Goal: Navigation & Orientation: Find specific page/section

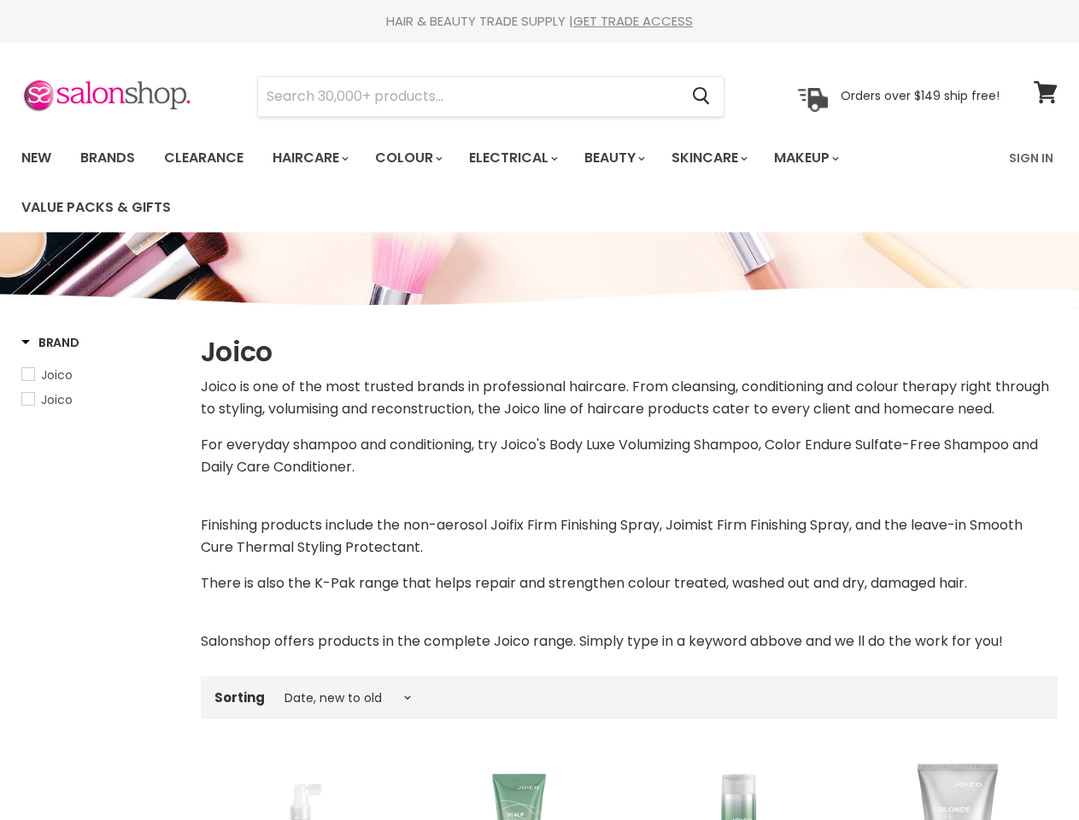
select select "created-descending"
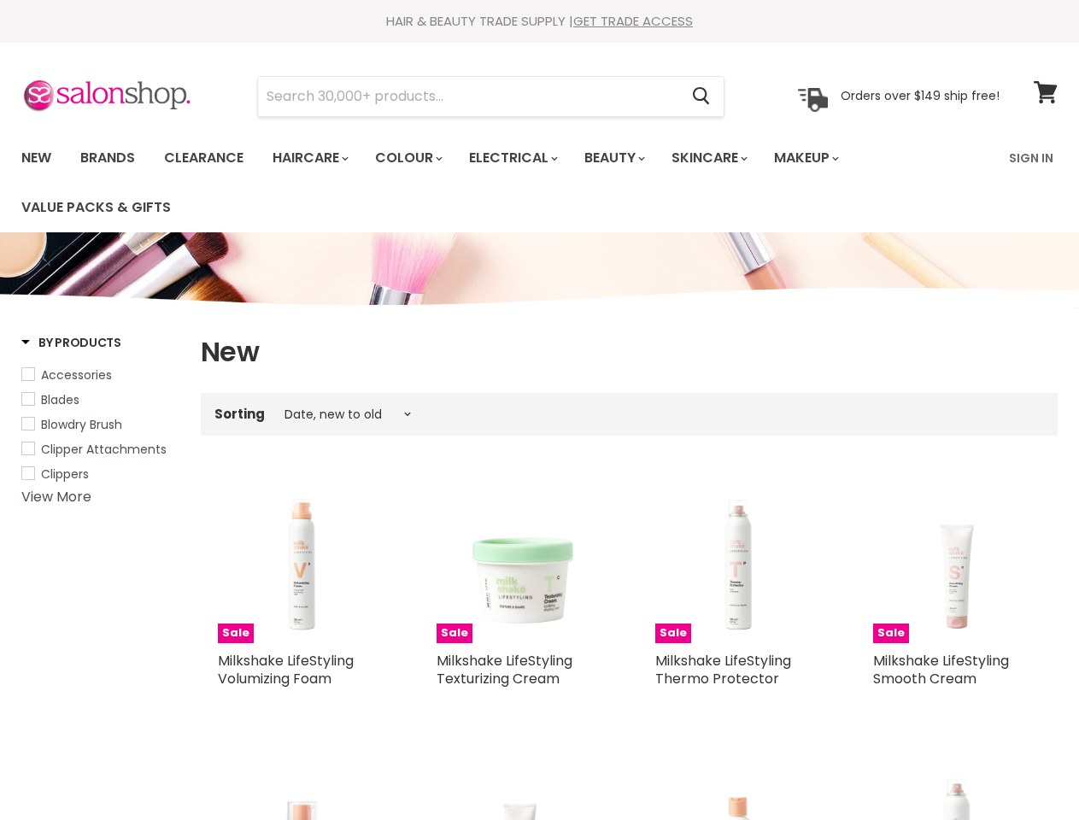
select select "created-descending"
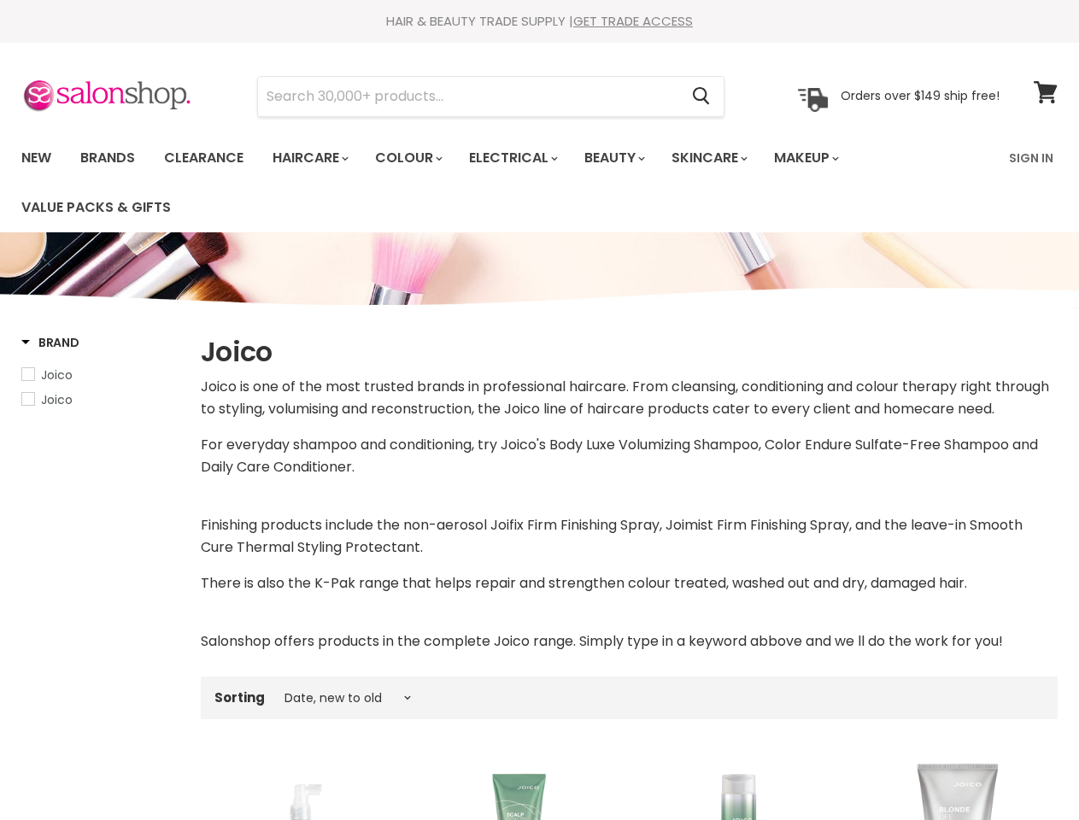
select select "created-descending"
